Goal: Information Seeking & Learning: Learn about a topic

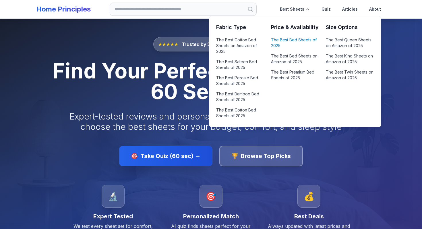
click at [296, 42] on link "The Best Bed Sheets of 2025" at bounding box center [295, 43] width 48 height 14
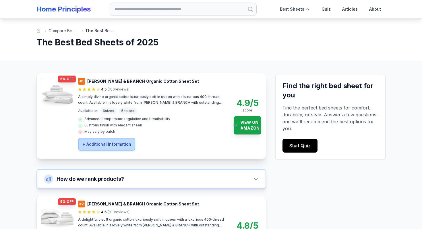
click at [115, 145] on span "Additional Information" at bounding box center [108, 144] width 45 height 6
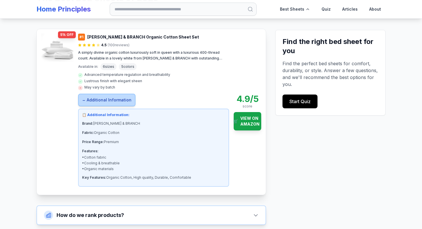
scroll to position [47, 0]
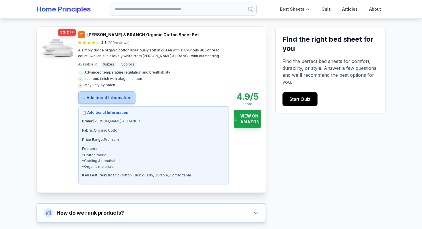
click at [116, 98] on span "Additional Information" at bounding box center [109, 98] width 45 height 6
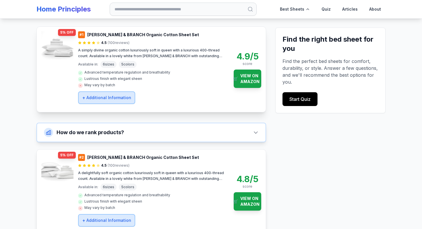
click at [198, 55] on p "A simply divine organic cotton luxuriously soft in queen with a luxurious 400-t…" at bounding box center [153, 52] width 151 height 11
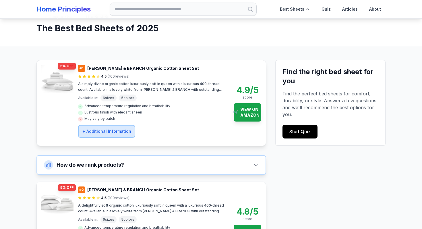
scroll to position [13, 0]
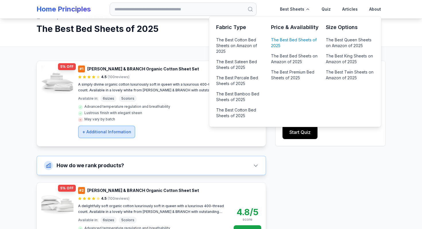
click at [283, 44] on link "The Best Bed Sheets of 2025" at bounding box center [295, 43] width 48 height 14
click at [289, 43] on link "The Best Bed Sheets of 2025" at bounding box center [295, 43] width 48 height 14
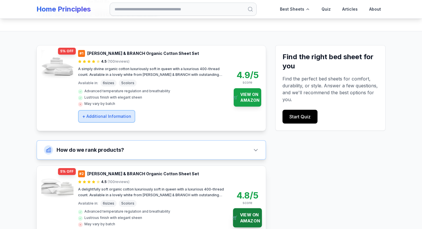
scroll to position [0, 0]
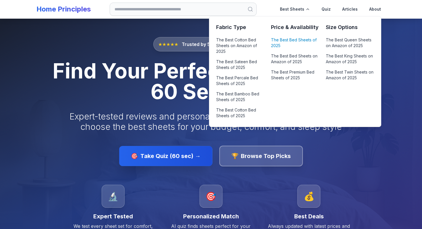
click at [300, 38] on link "The Best Bed Sheets of 2025" at bounding box center [295, 43] width 48 height 14
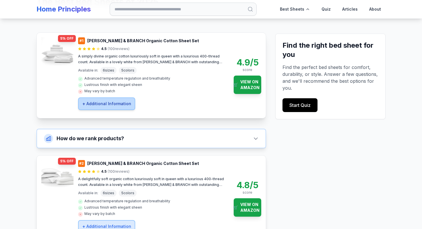
scroll to position [40, 0]
